Goal: Task Accomplishment & Management: Manage account settings

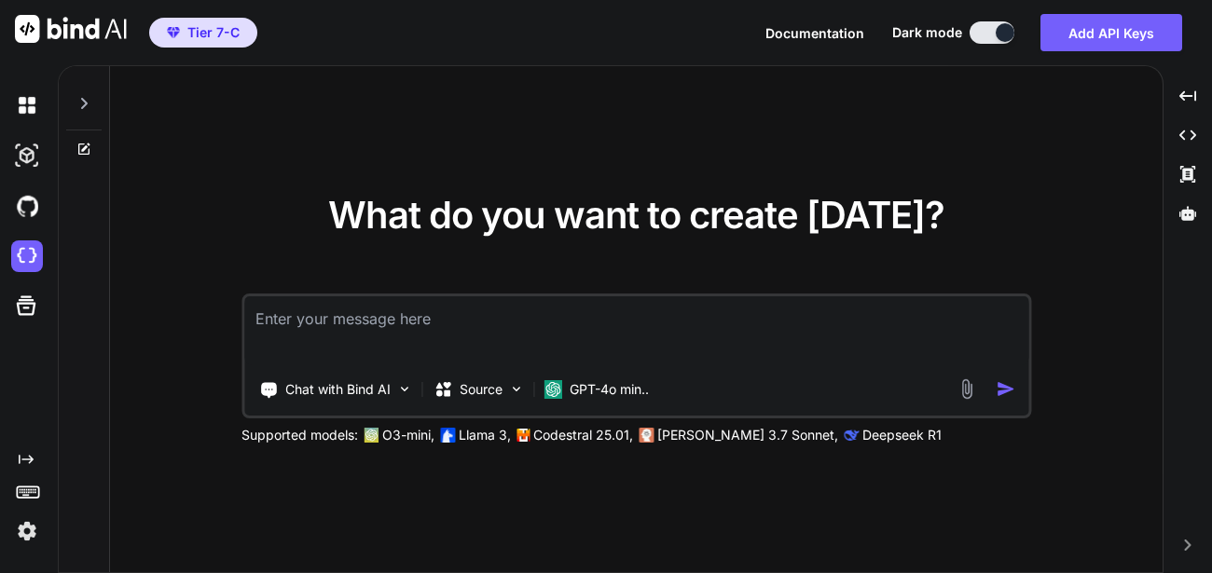
click at [30, 524] on img at bounding box center [27, 532] width 32 height 32
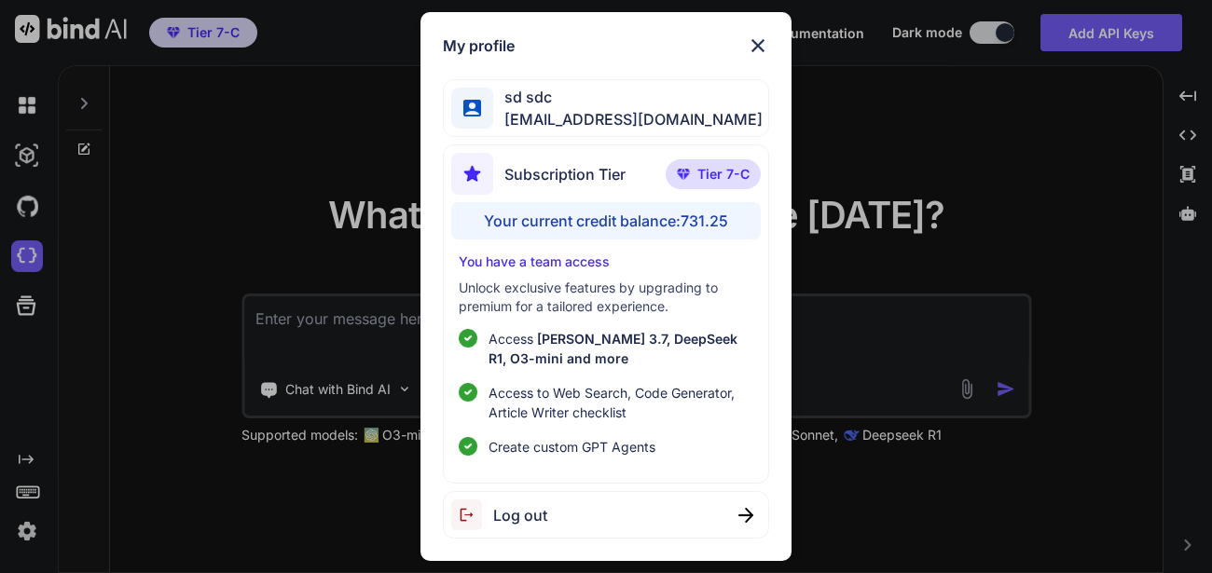
click at [747, 46] on img at bounding box center [758, 45] width 22 height 22
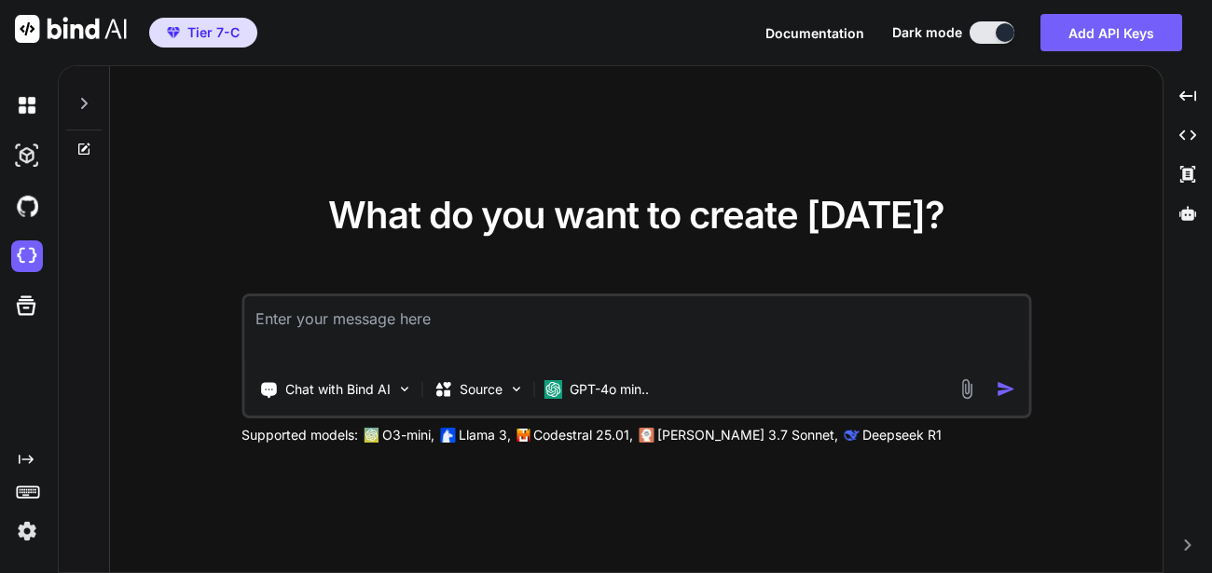
click at [551, 331] on textarea at bounding box center [636, 330] width 784 height 69
click at [592, 378] on div "GPT-4o min.." at bounding box center [596, 389] width 120 height 37
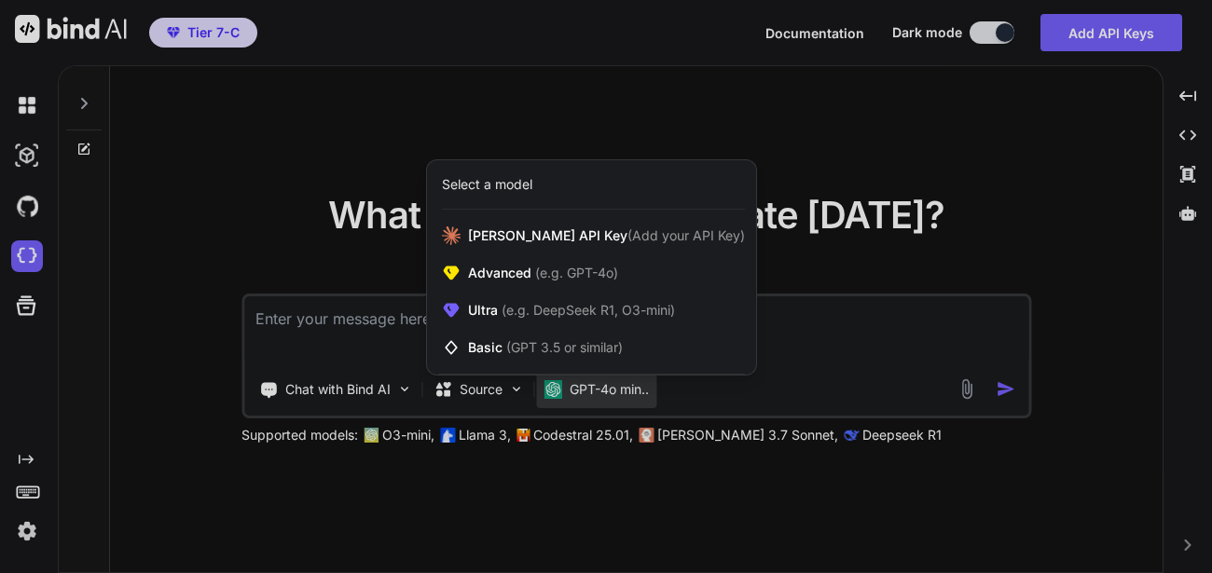
click at [755, 323] on div at bounding box center [606, 286] width 1212 height 573
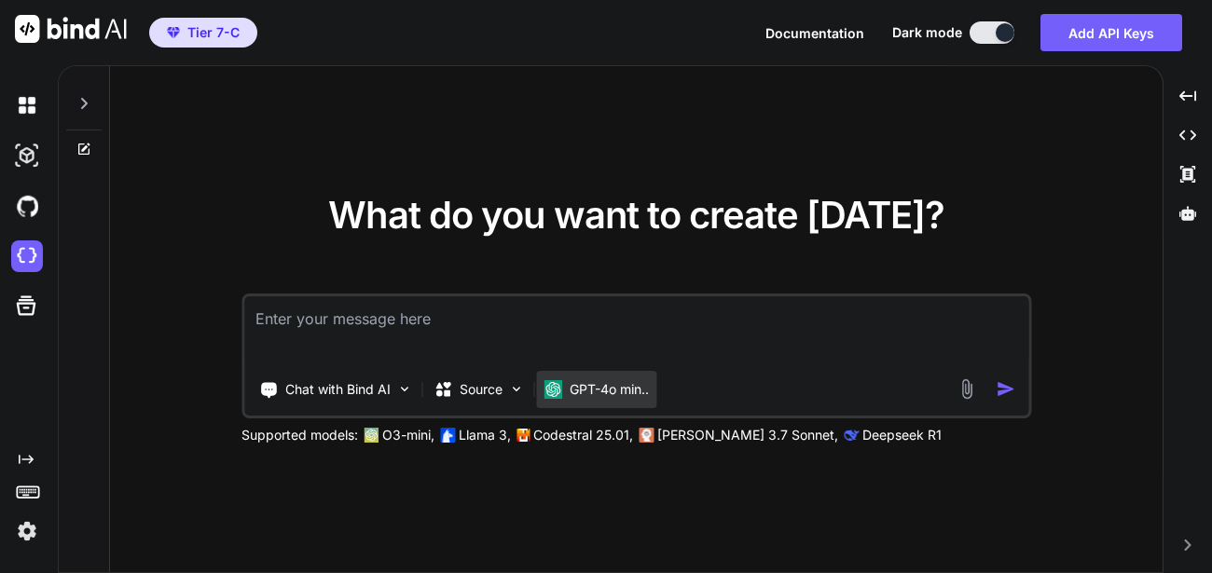
click at [584, 394] on p "GPT-4o min.." at bounding box center [609, 389] width 79 height 19
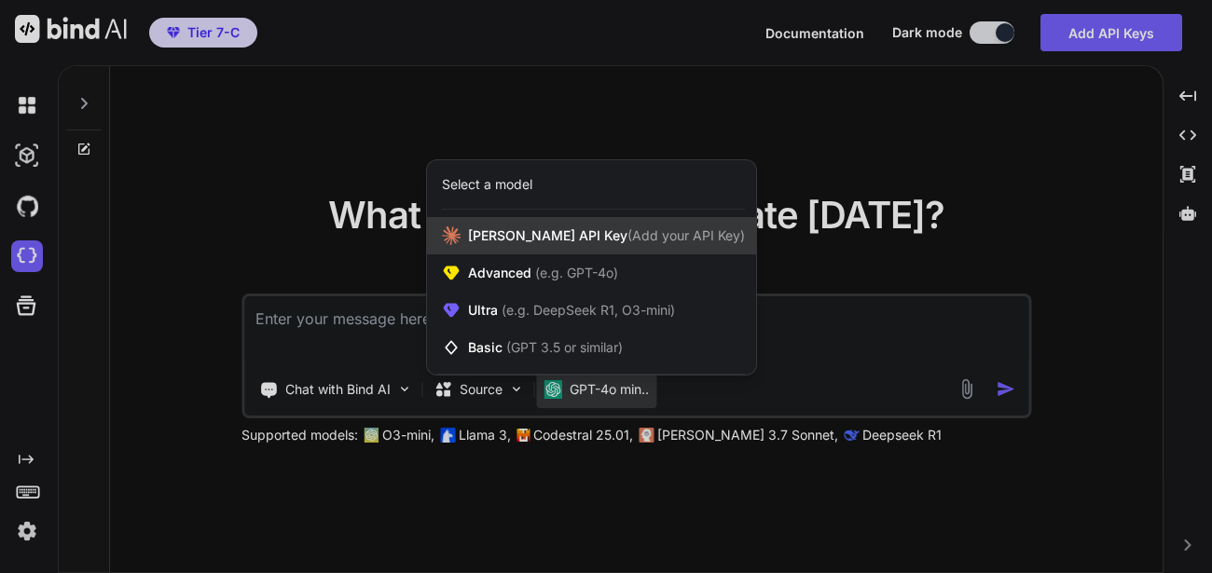
click at [496, 248] on div "Claude API Key (Add your API Key)" at bounding box center [591, 235] width 329 height 37
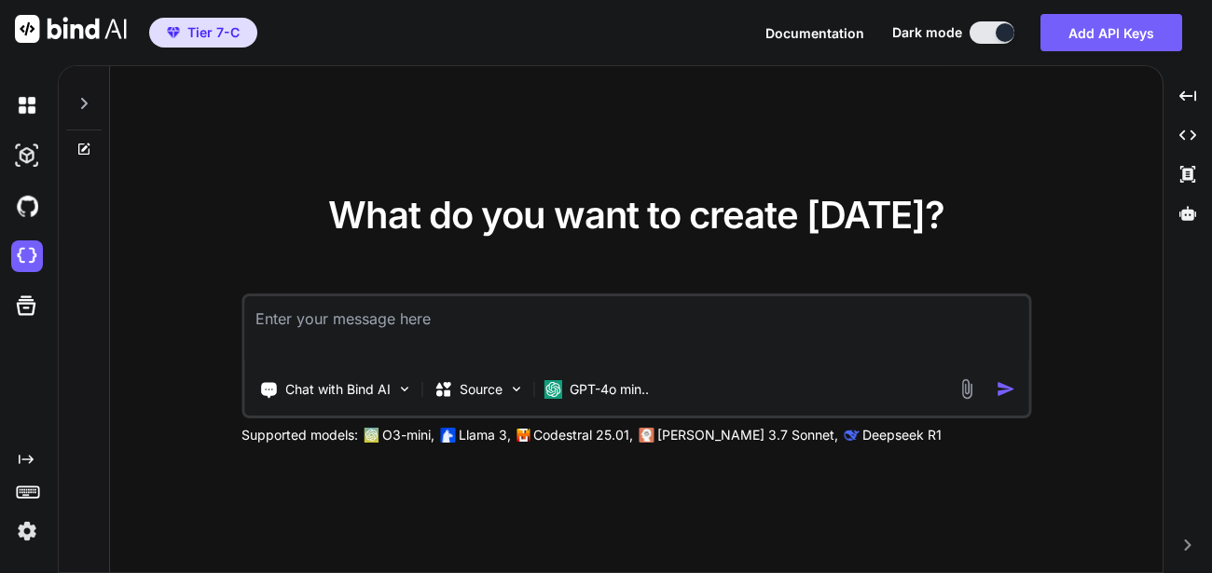
click at [499, 335] on textarea at bounding box center [636, 330] width 784 height 69
type textarea "Hi"
click at [999, 395] on img "button" at bounding box center [1006, 389] width 20 height 20
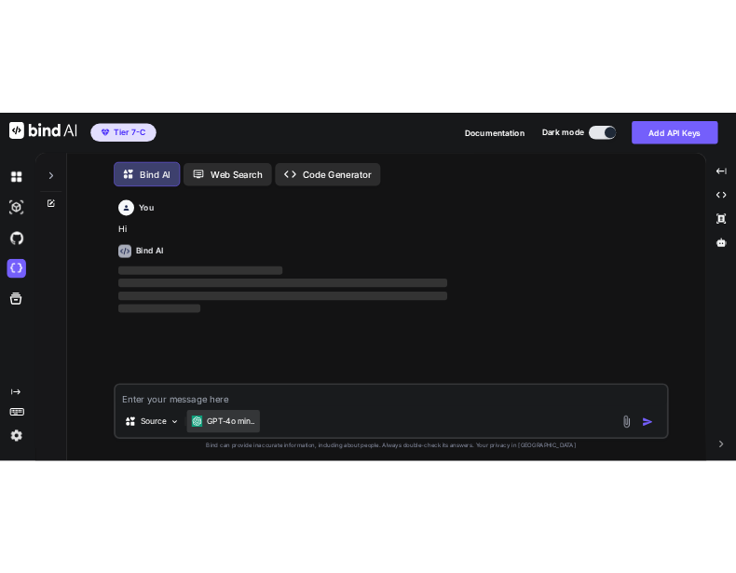
scroll to position [9, 0]
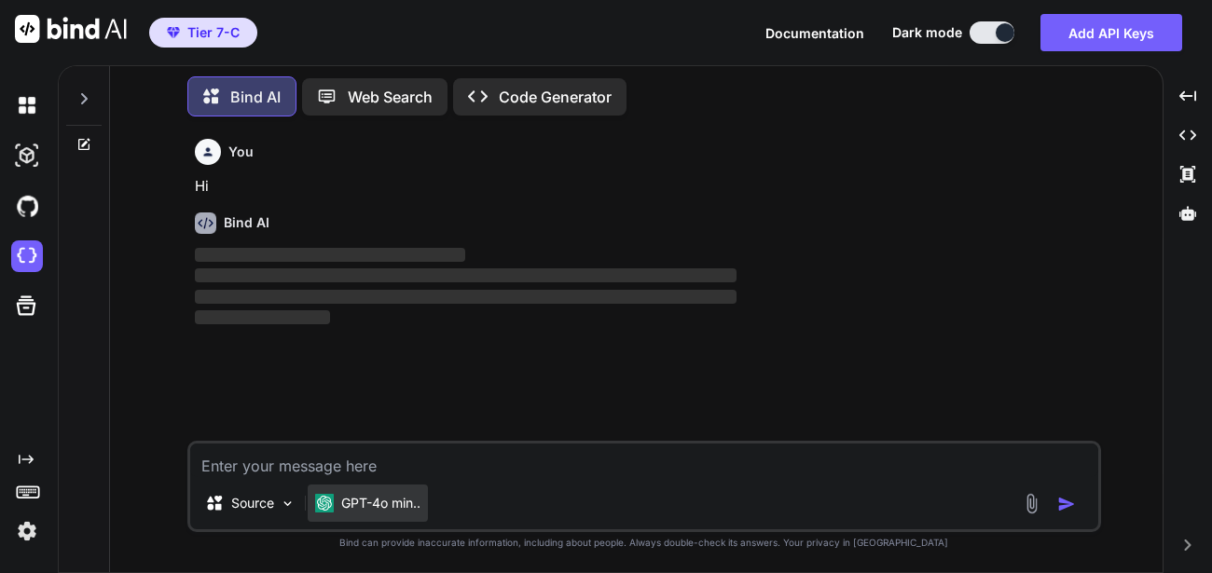
click at [388, 507] on p "GPT-4o min.." at bounding box center [380, 503] width 79 height 19
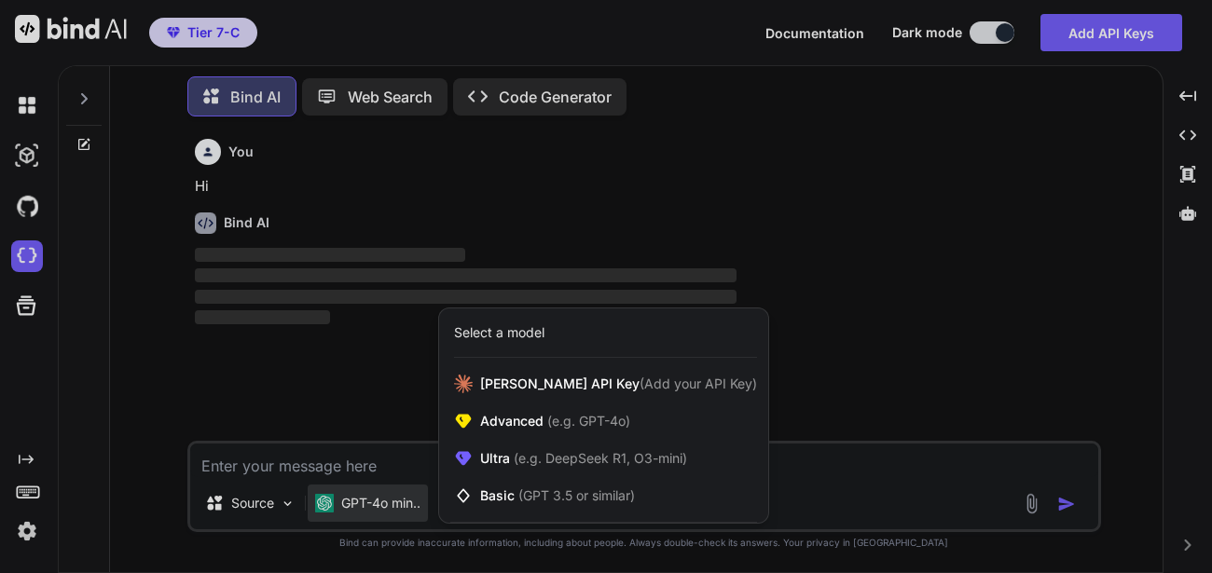
click at [371, 454] on div at bounding box center [606, 286] width 1212 height 573
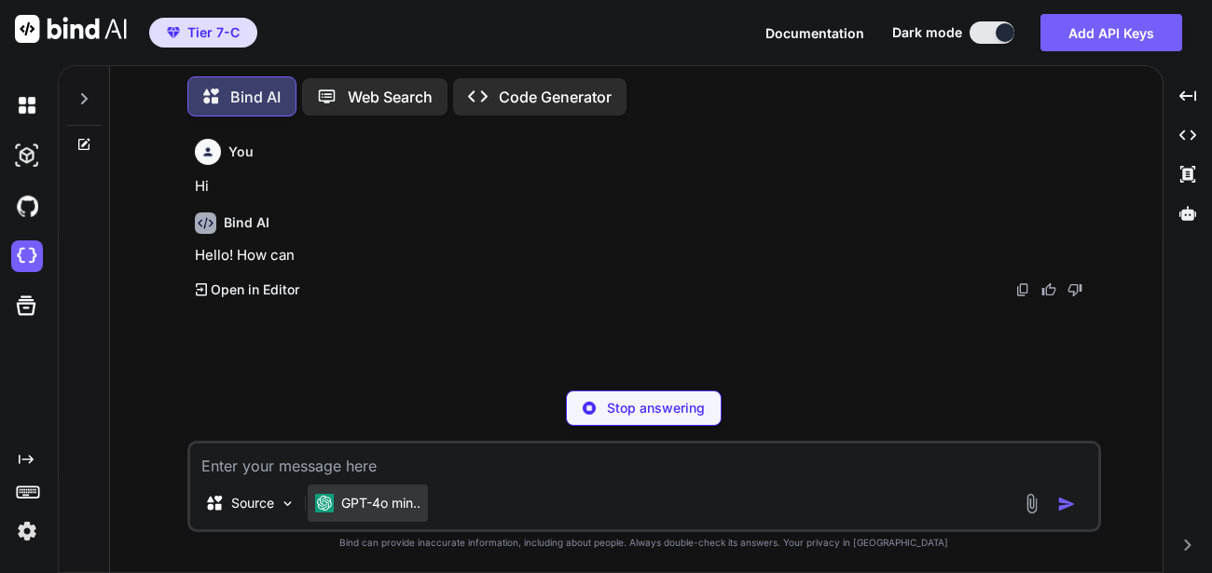
click at [385, 500] on p "GPT-4o min.." at bounding box center [380, 503] width 79 height 19
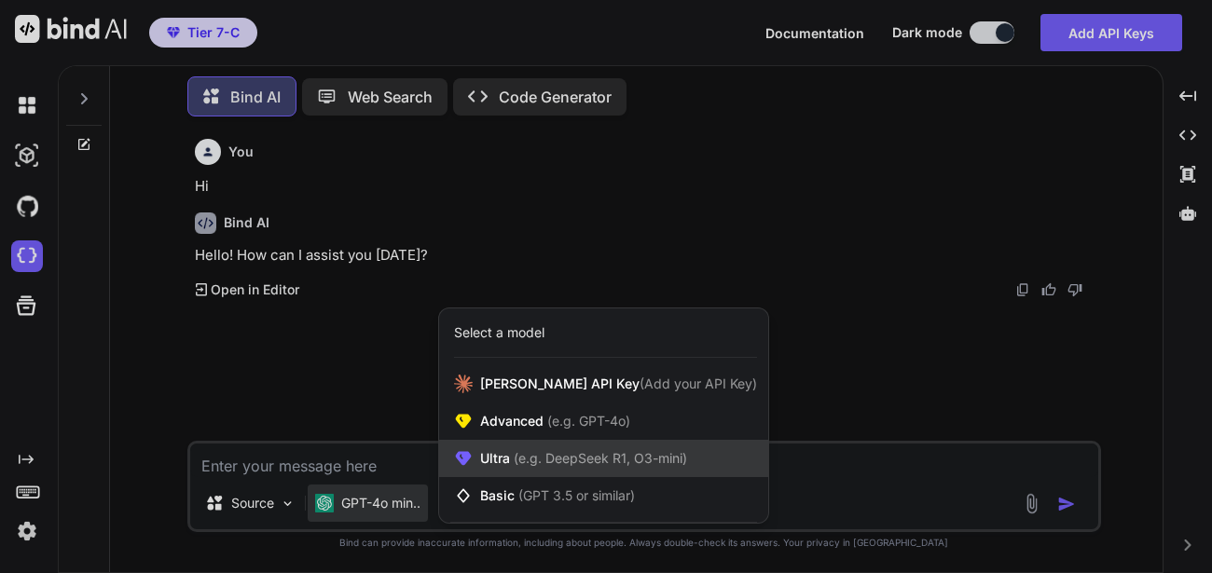
click at [562, 445] on div "Ultra (e.g. DeepSeek R1, O3-mini)" at bounding box center [603, 458] width 329 height 37
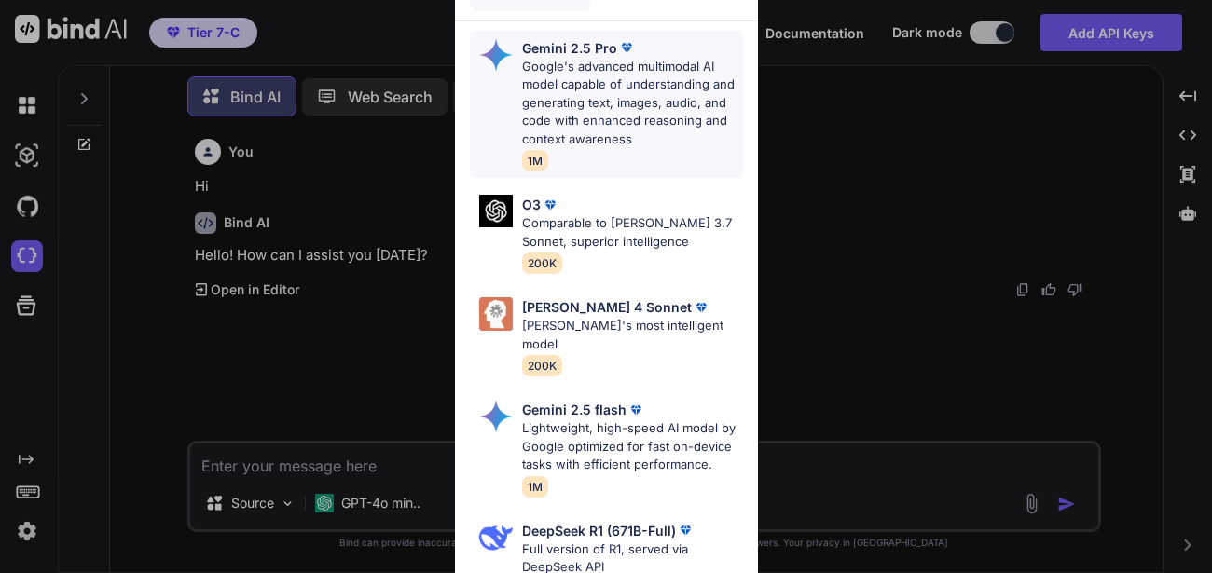
click at [596, 135] on p "Google's advanced multimodal AI model capable of understanding and generating t…" at bounding box center [632, 103] width 221 height 91
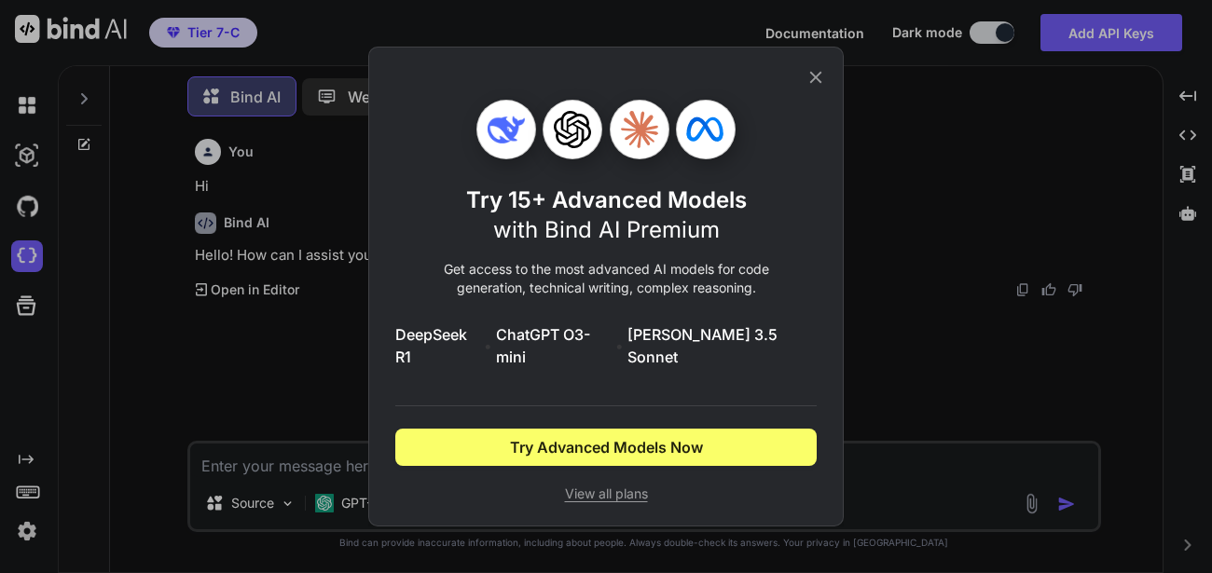
click at [817, 88] on icon at bounding box center [815, 77] width 21 height 21
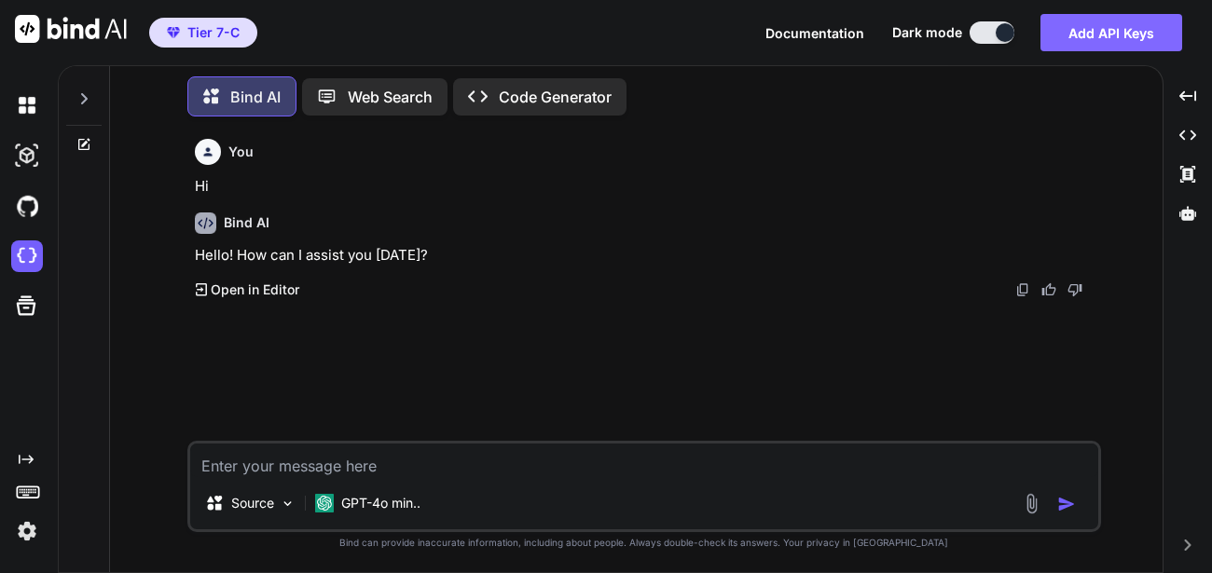
click at [1110, 31] on button "Add API Keys" at bounding box center [1111, 32] width 142 height 37
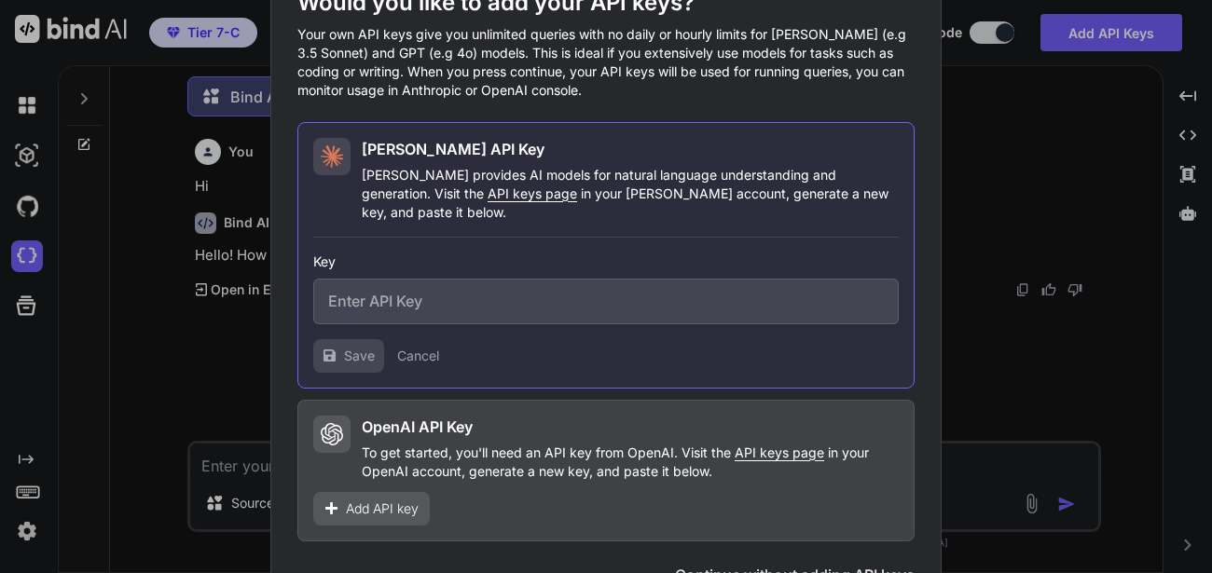
click at [417, 288] on input "text" at bounding box center [605, 302] width 585 height 46
click at [432, 401] on div "OpenAI API Key To get started, you'll need an API key from OpenAI. Visit the AP…" at bounding box center [605, 471] width 617 height 142
click at [390, 500] on span "Add API key" at bounding box center [382, 509] width 73 height 19
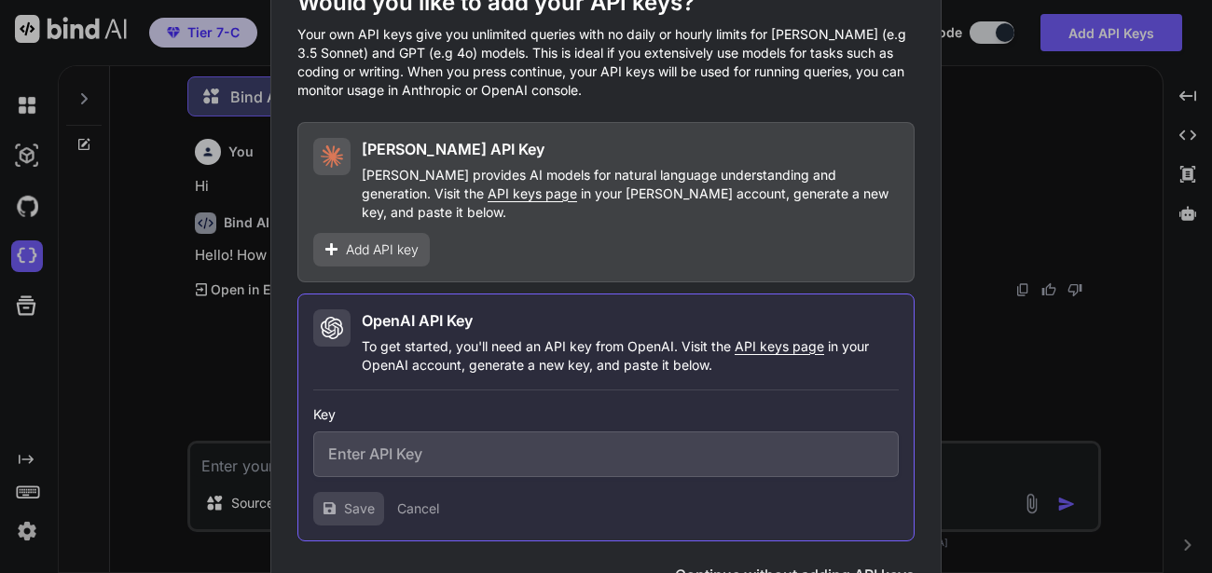
click at [451, 453] on input "text" at bounding box center [605, 455] width 585 height 46
type input "hi"
click at [343, 492] on button "Save" at bounding box center [348, 509] width 71 height 34
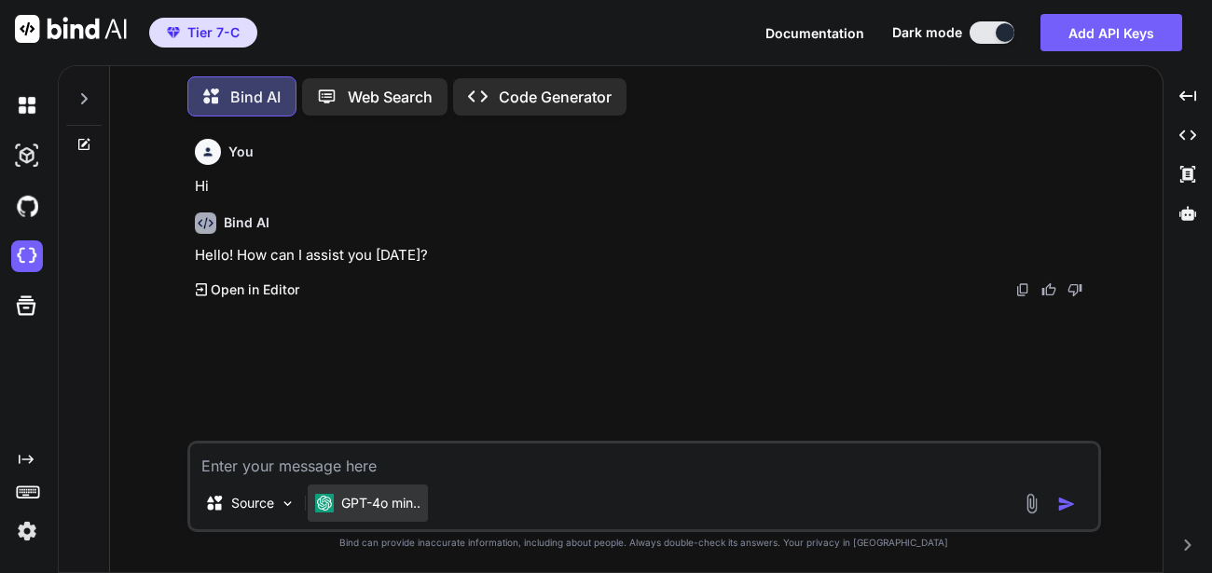
click at [336, 506] on div "GPT-4o min.." at bounding box center [367, 503] width 105 height 19
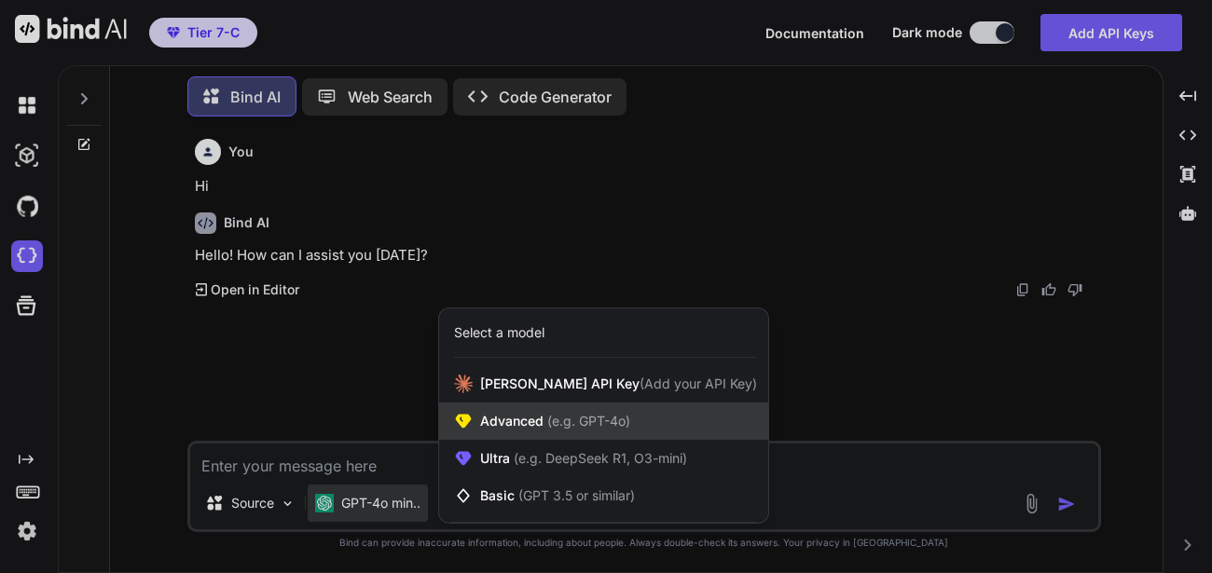
click at [515, 414] on span "Advanced (e.g. GPT-4o)" at bounding box center [555, 421] width 150 height 19
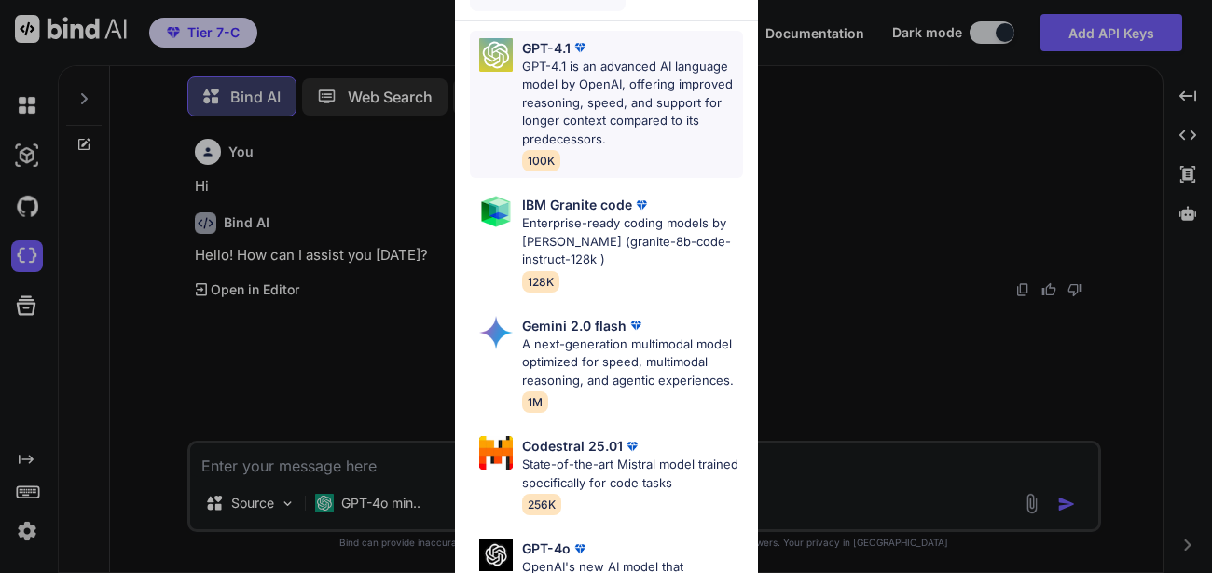
click at [568, 103] on p "GPT-4.1 is an advanced AI language model by OpenAI, offering improved reasoning…" at bounding box center [632, 103] width 221 height 91
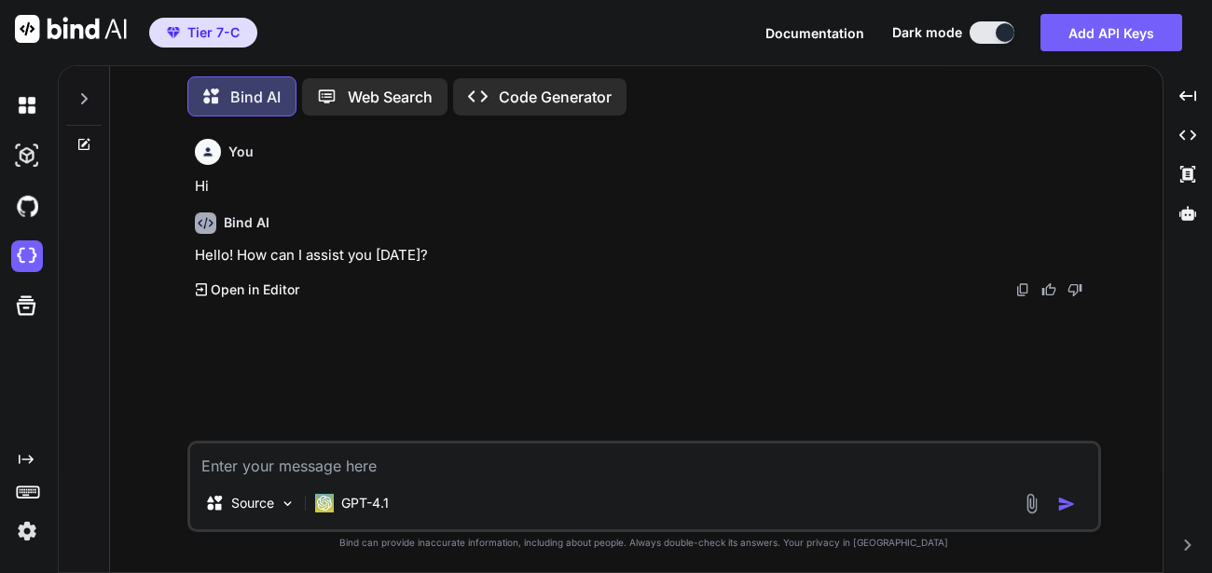
click at [399, 455] on textarea at bounding box center [644, 461] width 908 height 34
type textarea "Hi"
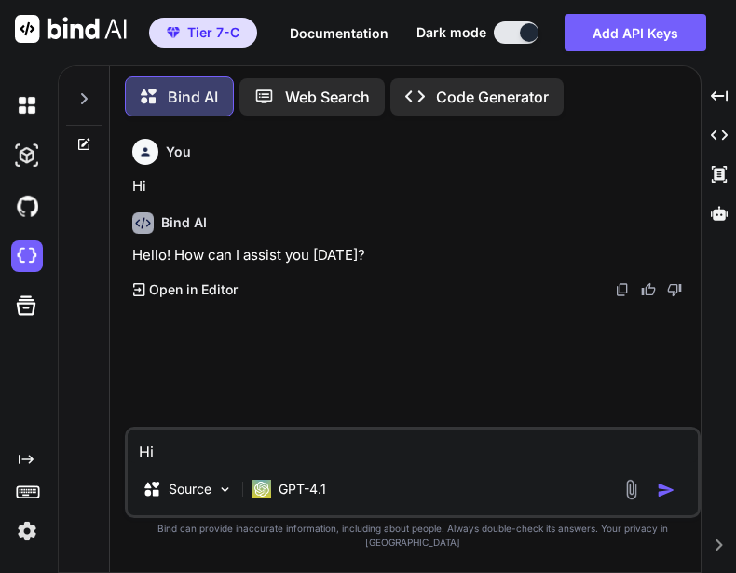
click at [671, 500] on img "button" at bounding box center [666, 490] width 19 height 19
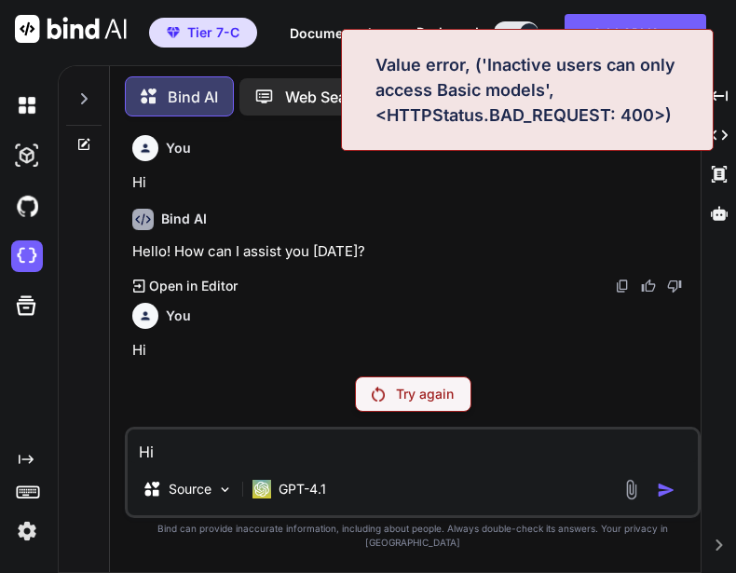
scroll to position [0, 0]
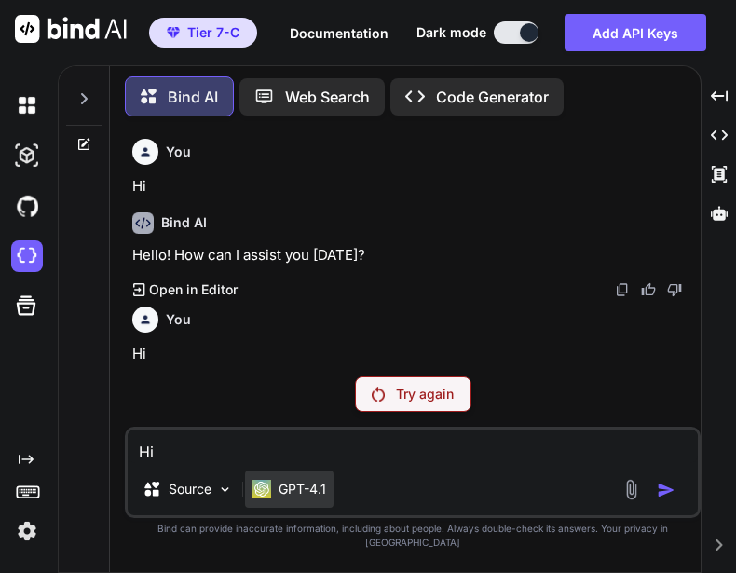
click at [303, 495] on p "GPT-4.1" at bounding box center [303, 489] width 48 height 19
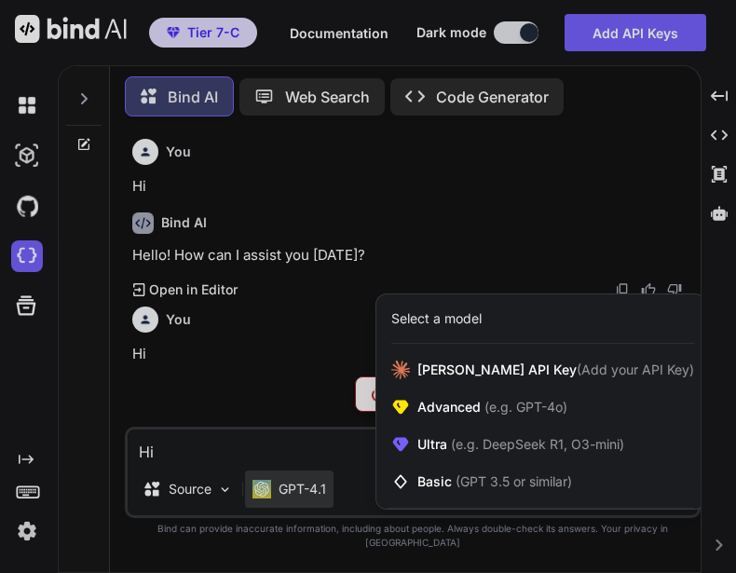
click at [242, 475] on div at bounding box center [368, 286] width 736 height 573
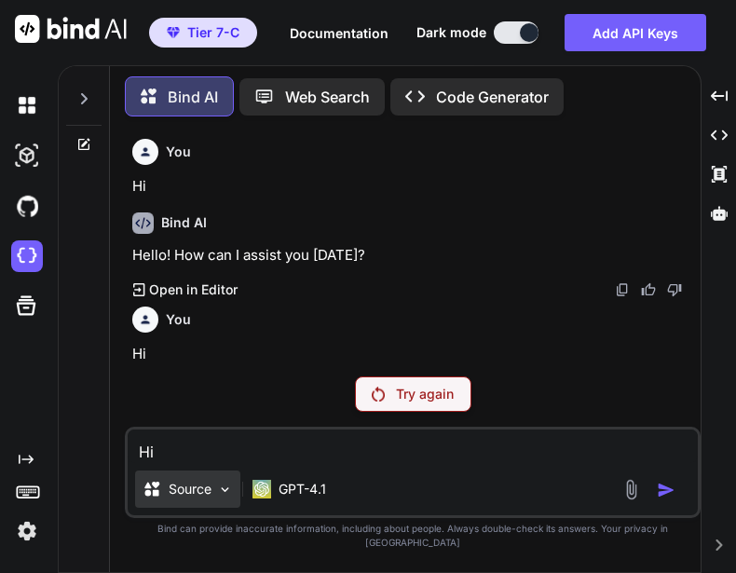
click at [216, 502] on div "Source" at bounding box center [187, 489] width 105 height 37
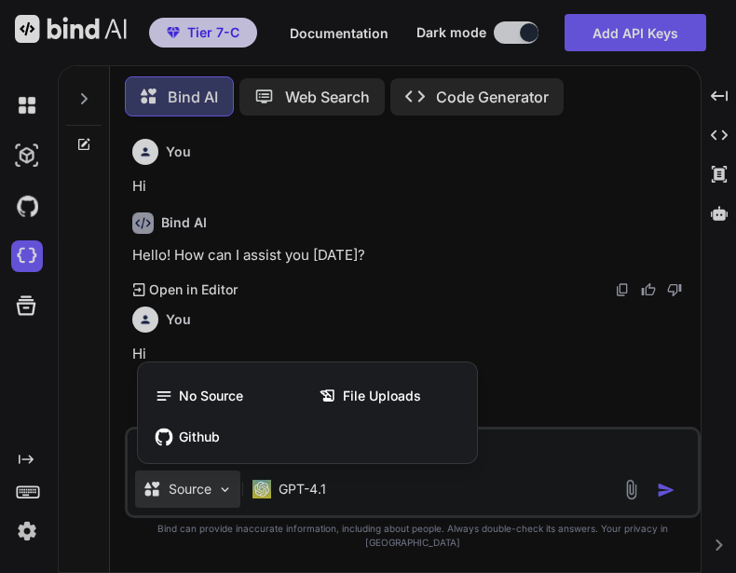
click at [544, 466] on div at bounding box center [368, 286] width 736 height 573
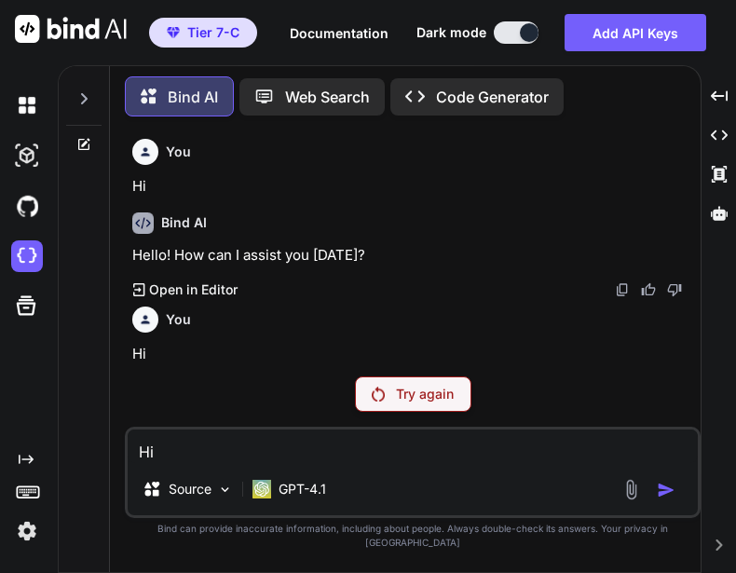
click at [298, 463] on textarea "Hi" at bounding box center [413, 447] width 571 height 34
click at [736, 176] on html "x Tier 7-C Documentation Dark mode Add API Keys Created with Pixso. Created wit…" at bounding box center [368, 286] width 736 height 573
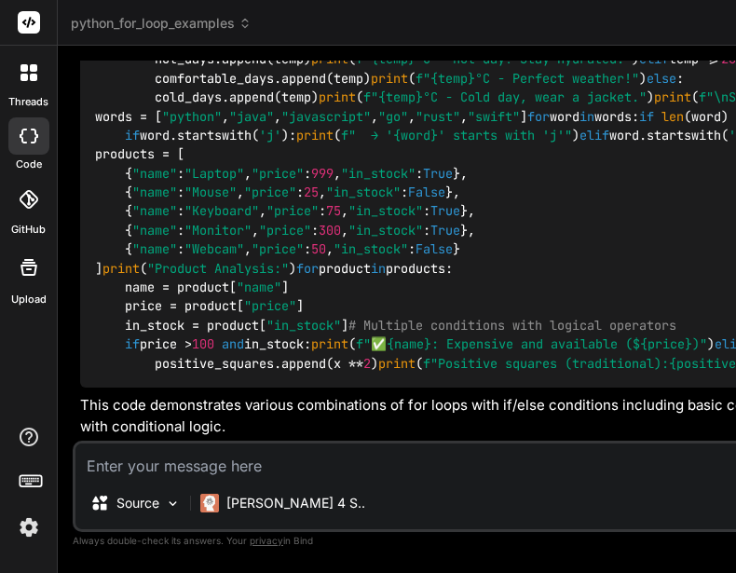
scroll to position [3912, 0]
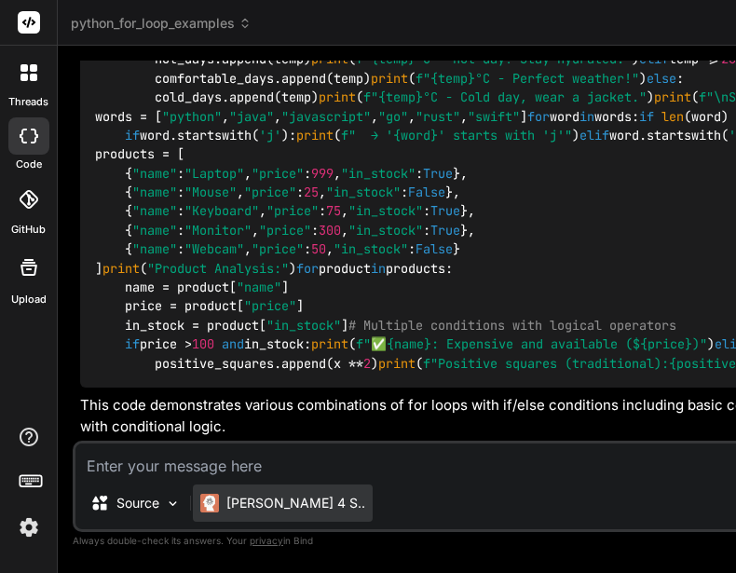
click at [214, 499] on img at bounding box center [209, 503] width 19 height 19
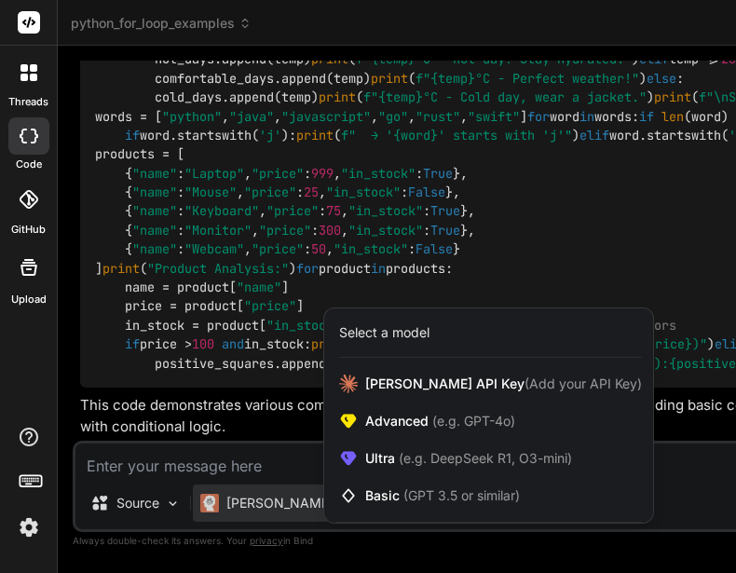
click at [241, 471] on div at bounding box center [368, 286] width 736 height 573
type textarea "x"
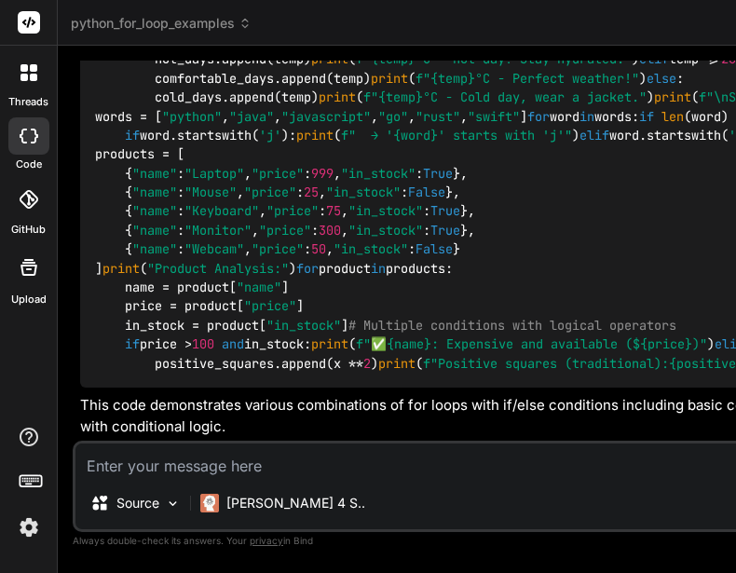
click at [172, 475] on textarea at bounding box center [721, 461] width 1290 height 34
type textarea "h"
type textarea "x"
type textarea "hi"
type textarea "x"
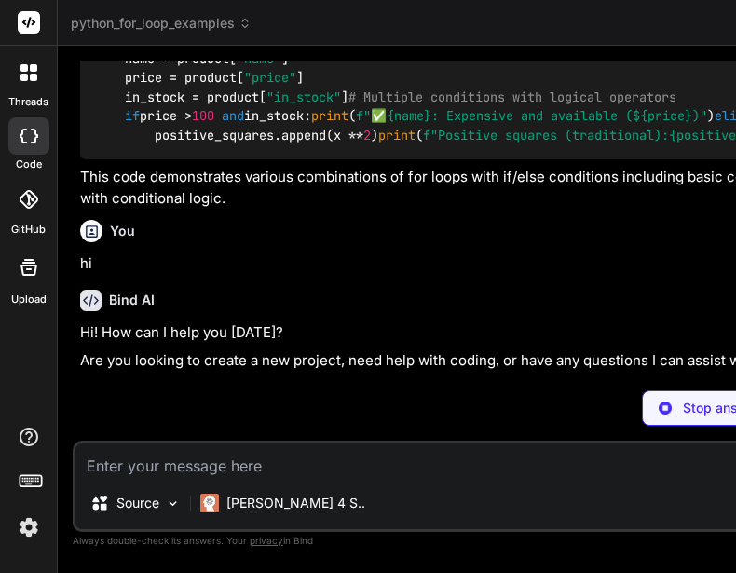
scroll to position [4095, 0]
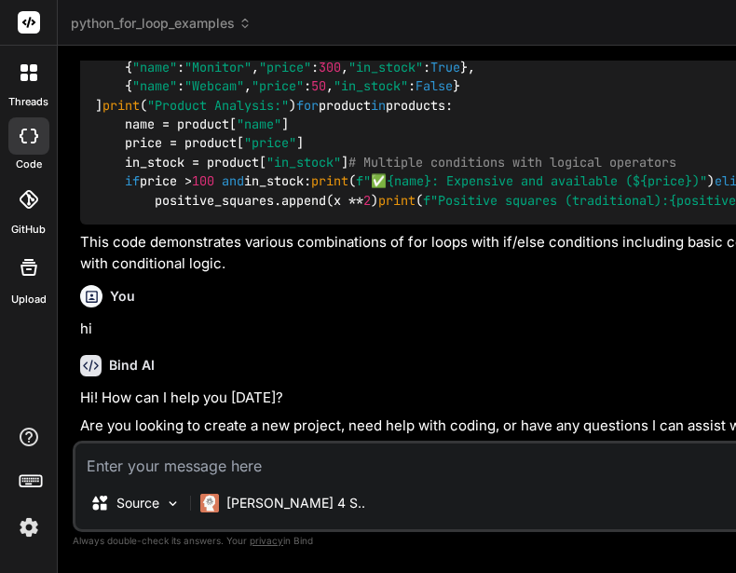
type textarea "x"
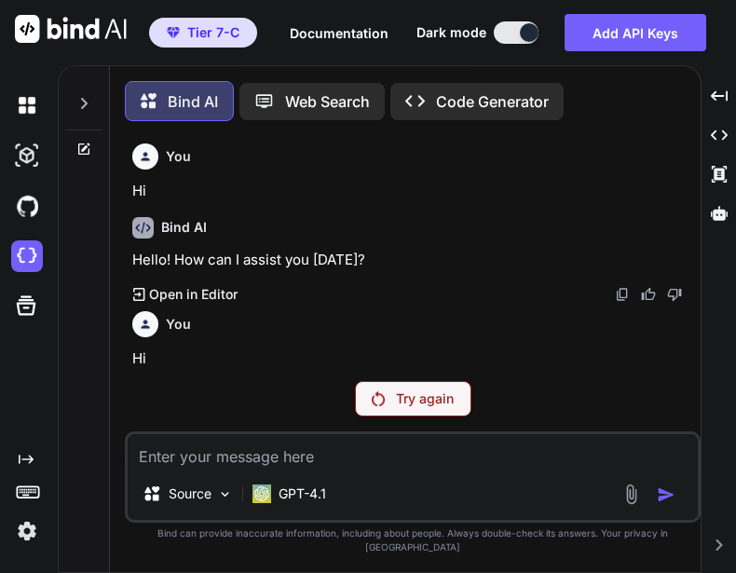
scroll to position [9, 0]
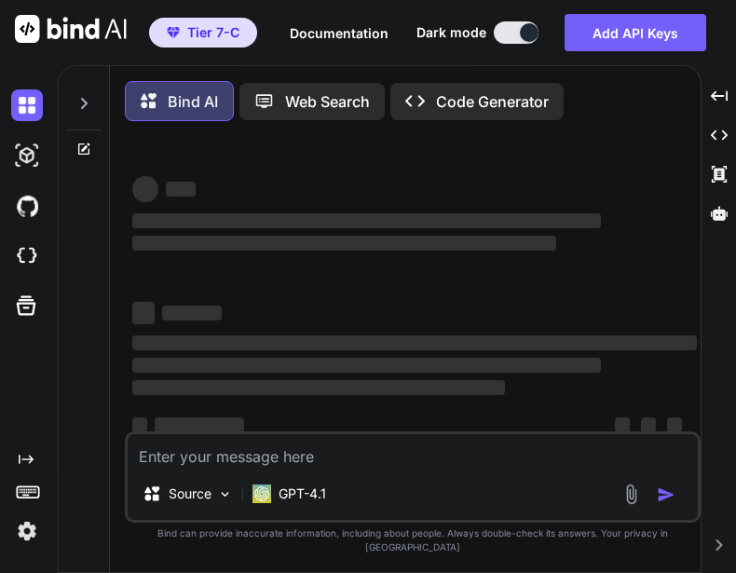
type textarea "x"
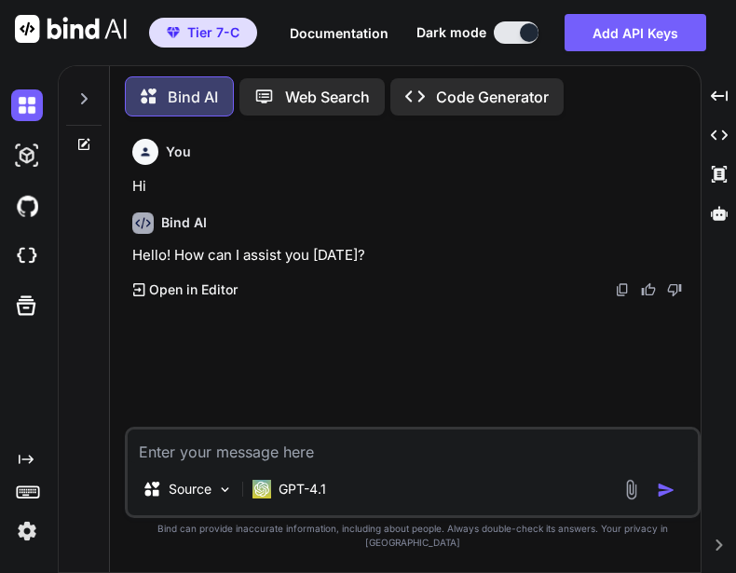
click at [390, 461] on textarea at bounding box center [413, 447] width 571 height 34
type textarea "h"
type textarea "x"
type textarea "hi"
type textarea "x"
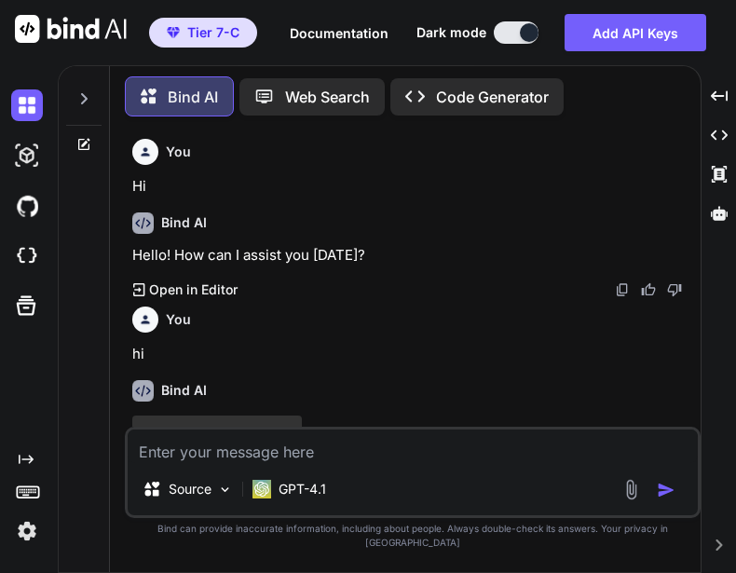
scroll to position [56, 0]
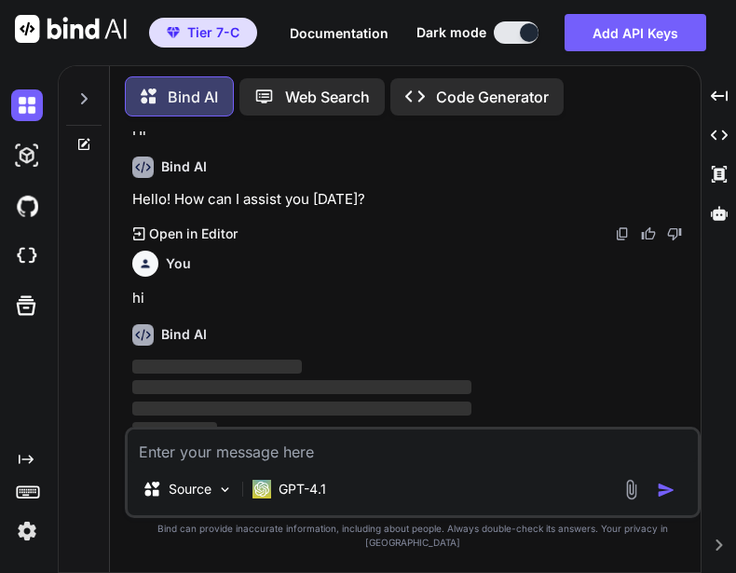
type textarea "x"
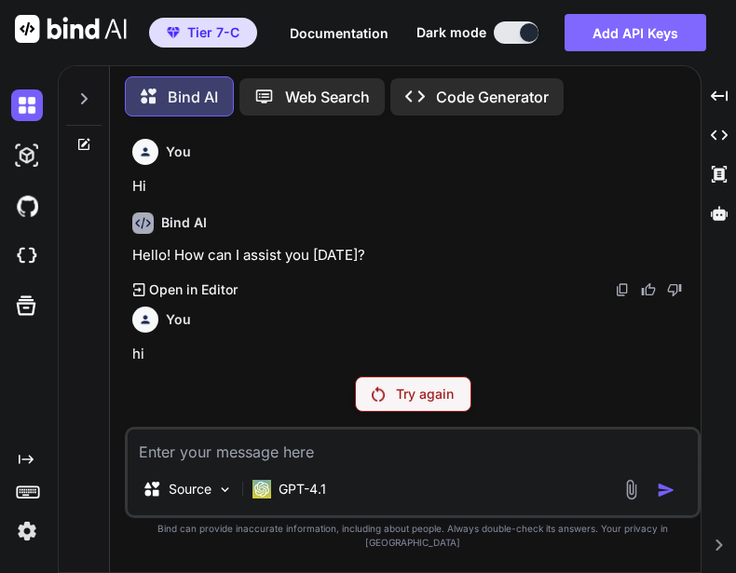
click at [662, 41] on button "Add API Keys" at bounding box center [636, 32] width 142 height 37
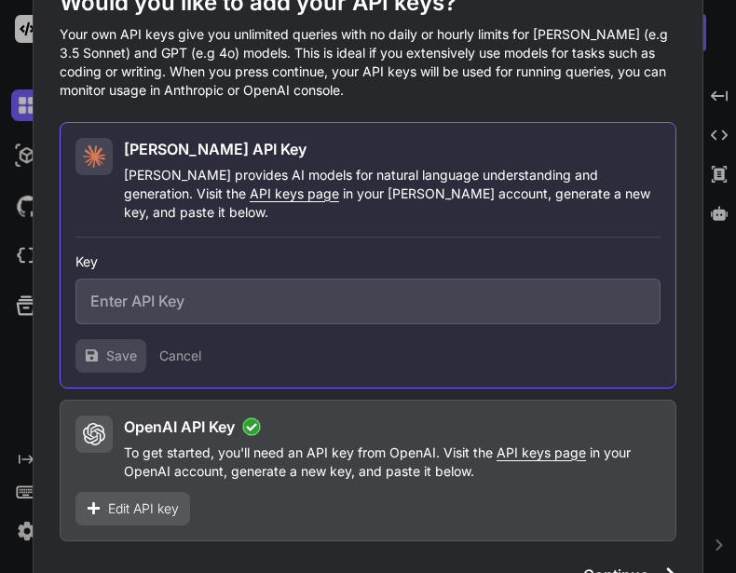
click at [303, 286] on input "text" at bounding box center [368, 302] width 585 height 46
type input "ABCDEFGH"
click at [121, 347] on span "Save" at bounding box center [121, 356] width 31 height 19
click at [143, 501] on span "Edit API key" at bounding box center [143, 509] width 71 height 19
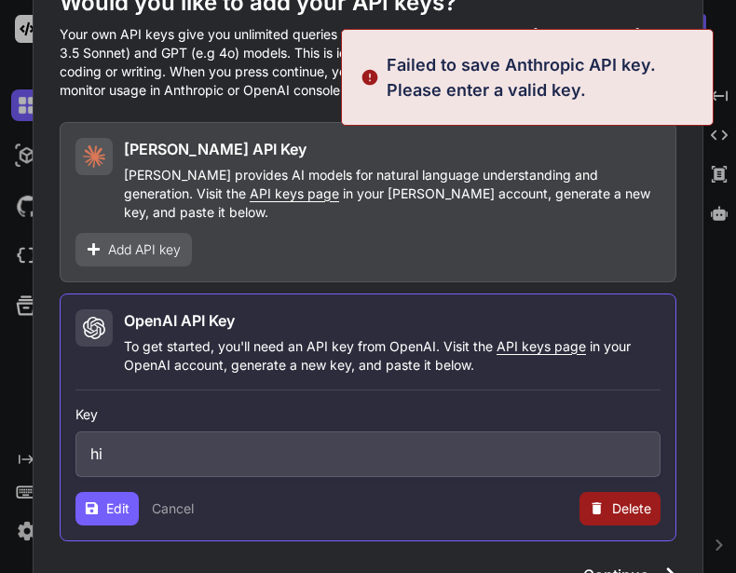
click at [171, 435] on input "hi" at bounding box center [368, 455] width 585 height 46
type input "h"
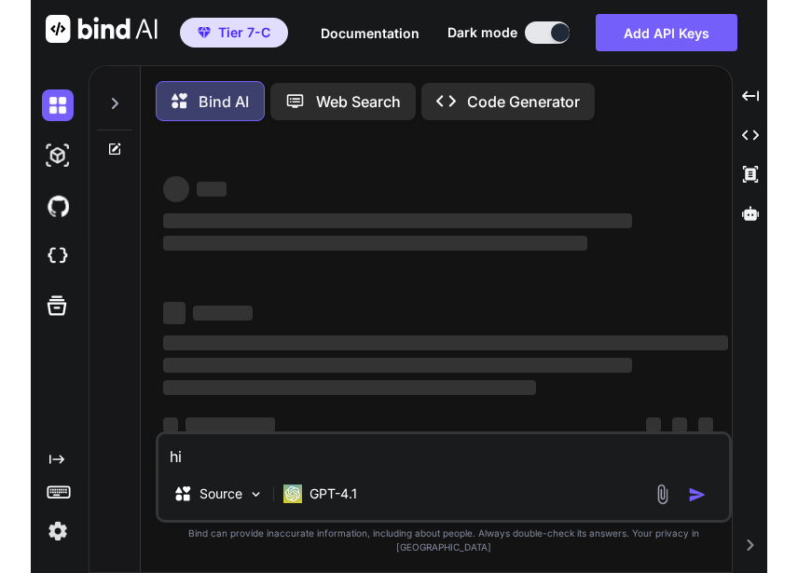
scroll to position [9, 0]
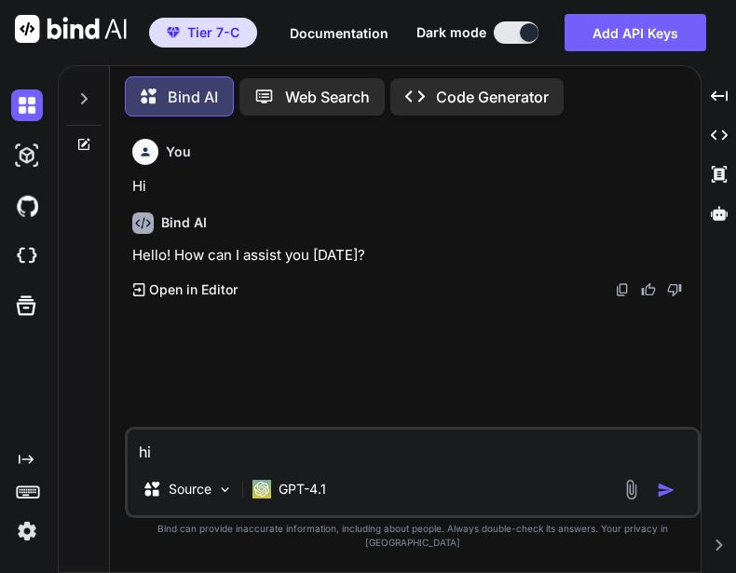
type textarea "x"
click at [634, 38] on button "Add API Keys" at bounding box center [636, 32] width 142 height 37
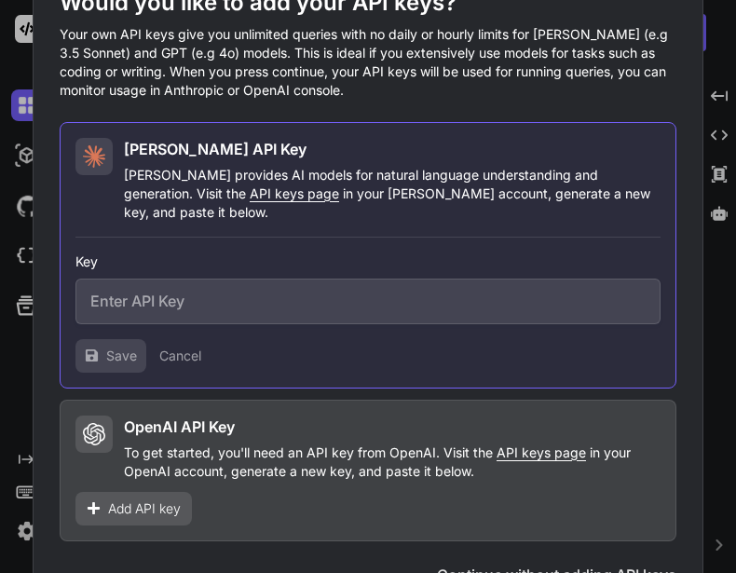
click at [144, 500] on span "Add API key" at bounding box center [144, 509] width 73 height 19
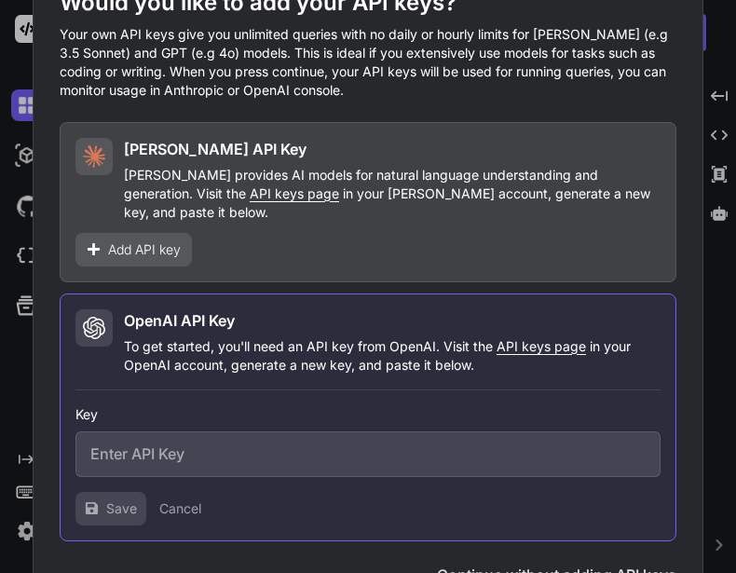
click at [223, 455] on input "text" at bounding box center [368, 455] width 585 height 46
type input "ABCDEFGH"
click at [105, 497] on button "Save" at bounding box center [111, 509] width 71 height 34
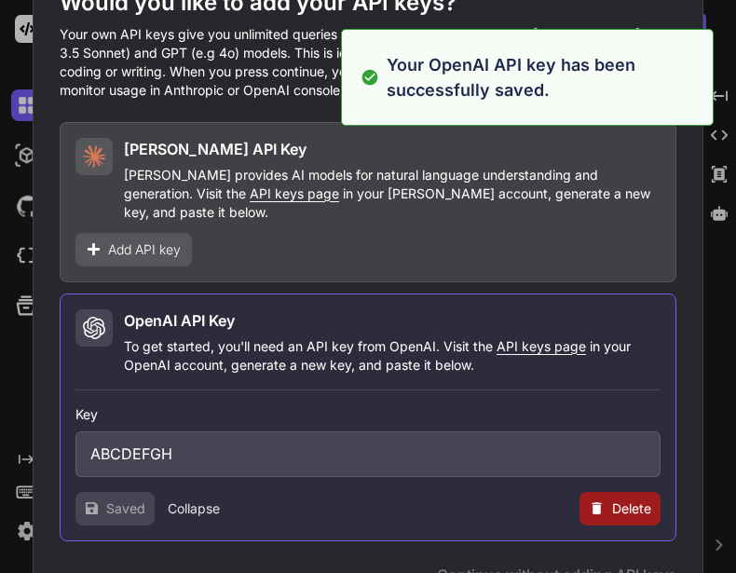
type textarea "x"
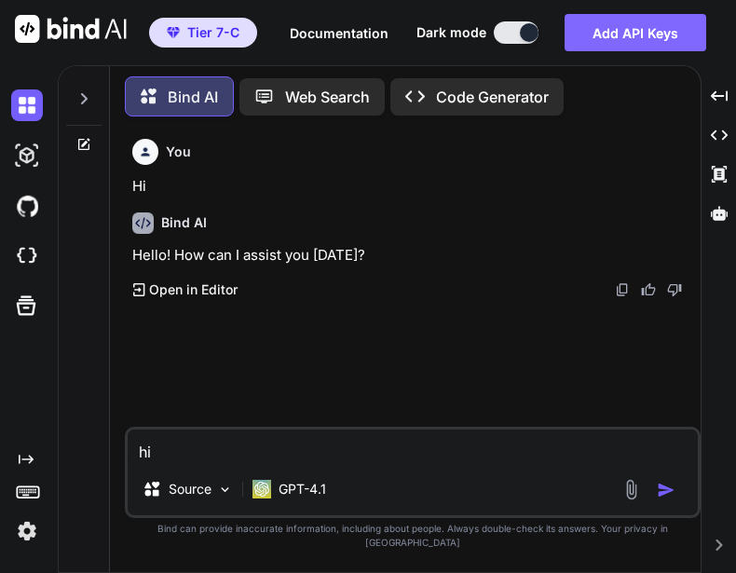
click at [656, 41] on button "Add API Keys" at bounding box center [636, 32] width 142 height 37
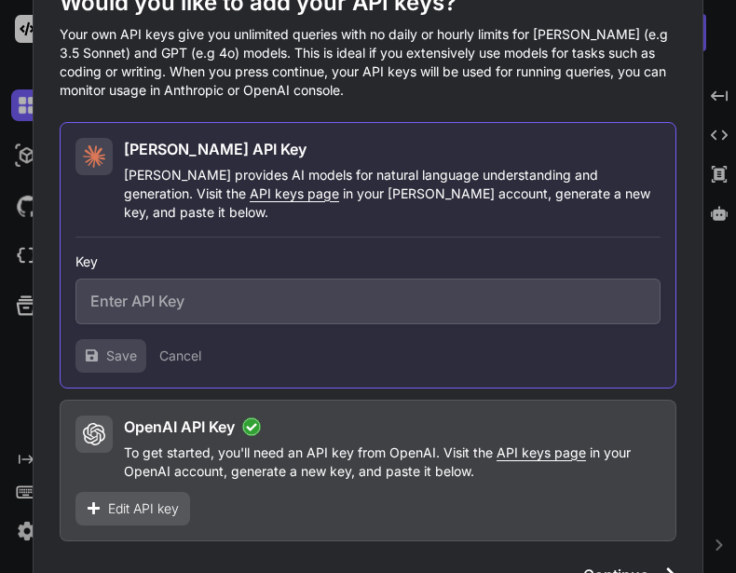
click at [135, 500] on span "Edit API key" at bounding box center [143, 509] width 71 height 19
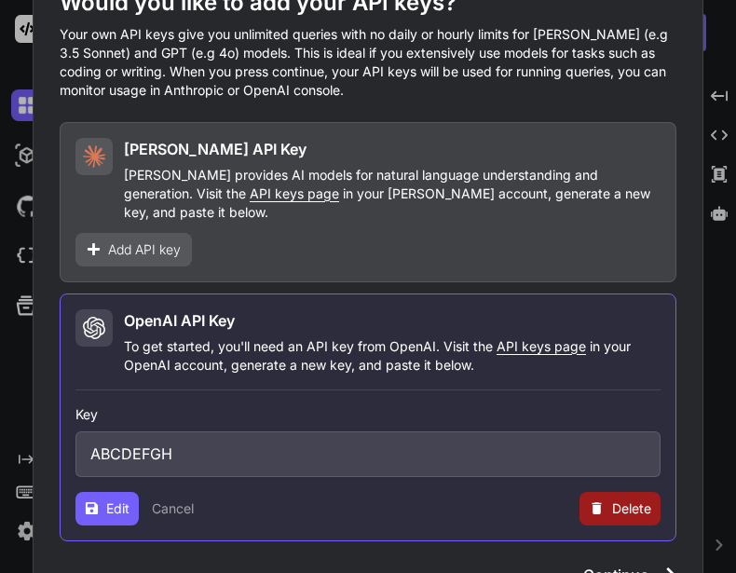
click at [607, 502] on button "Delete" at bounding box center [620, 509] width 81 height 34
click at [588, 502] on button "Delete" at bounding box center [582, 509] width 39 height 19
